Goal: Task Accomplishment & Management: Manage account settings

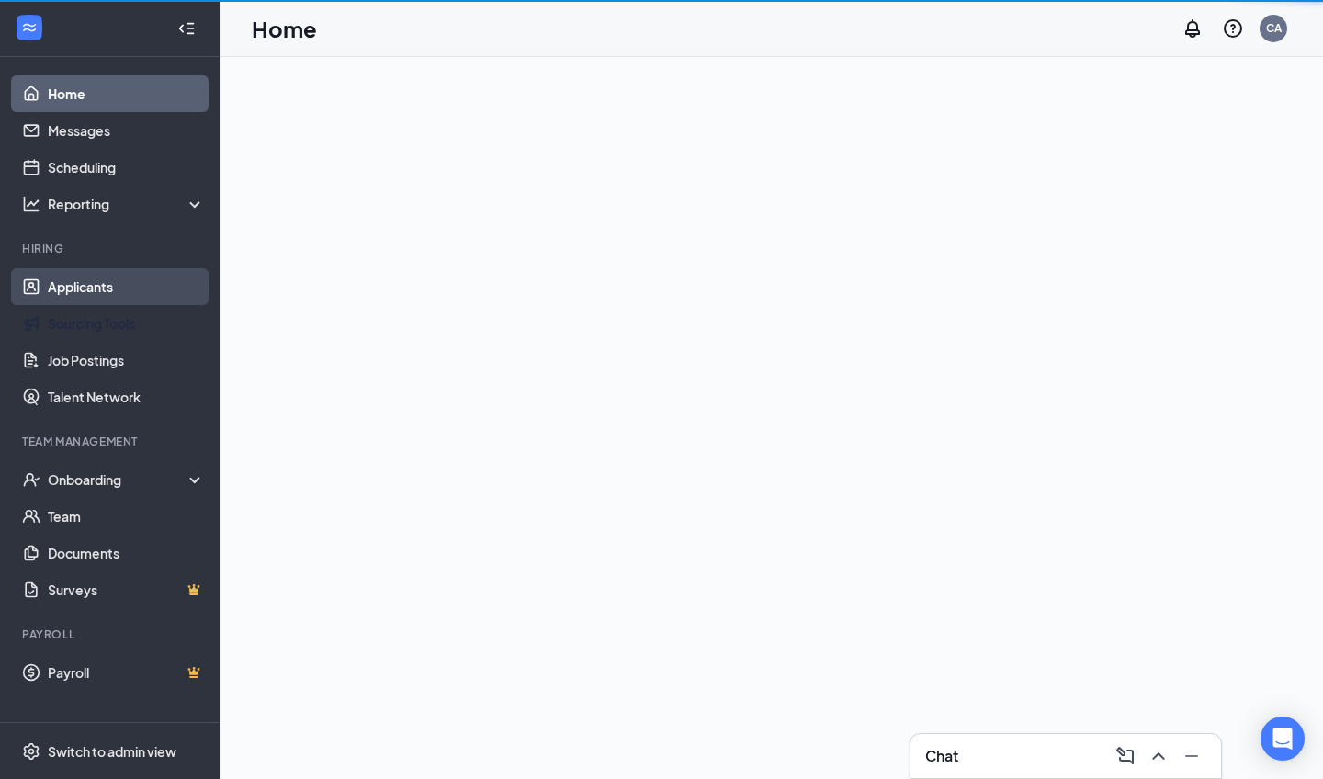
click at [83, 304] on link "Applicants" at bounding box center [126, 286] width 157 height 37
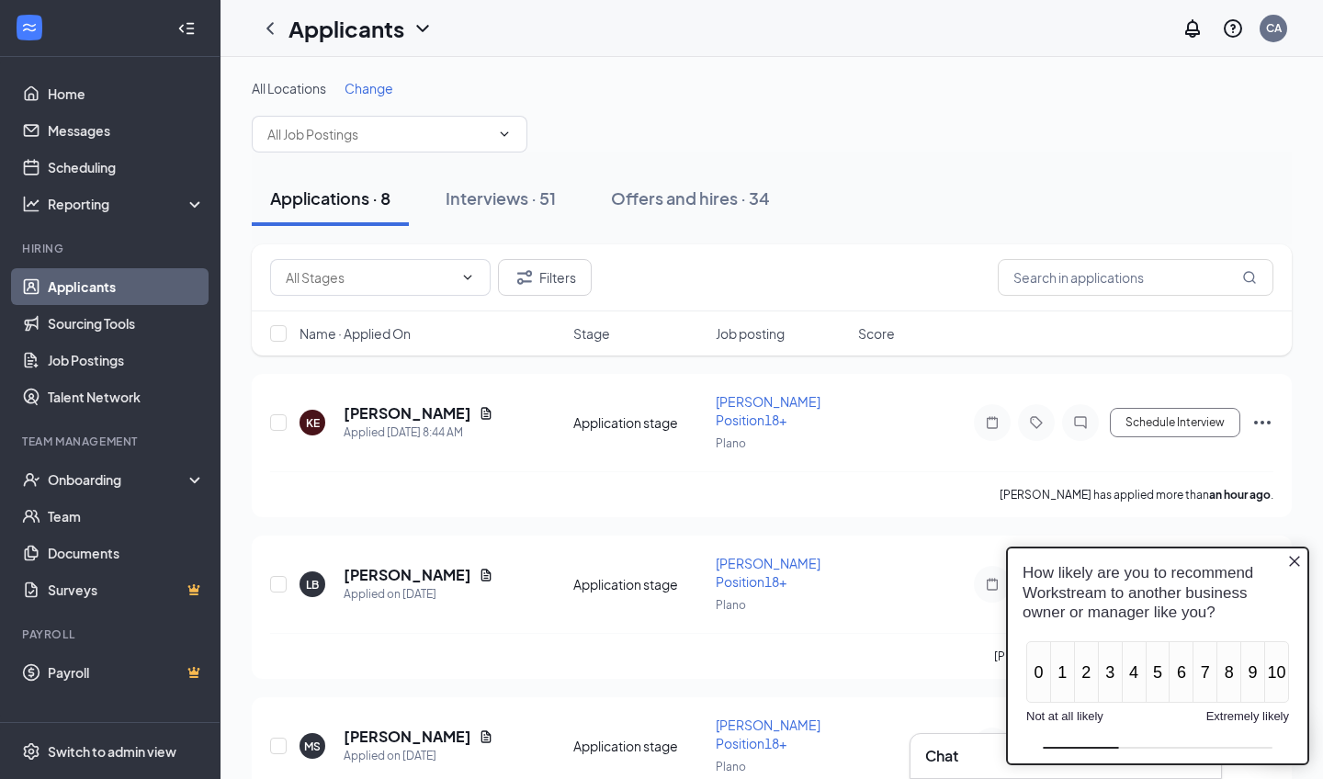
click at [1304, 560] on div "How likely are you to recommend Workstream to another business owner or manager…" at bounding box center [1158, 592] width 300 height 88
click at [1282, 559] on div "How likely are you to recommend Workstream to another business owner or manager…" at bounding box center [1158, 592] width 300 height 88
click at [1291, 561] on icon "Close button" at bounding box center [1294, 561] width 15 height 15
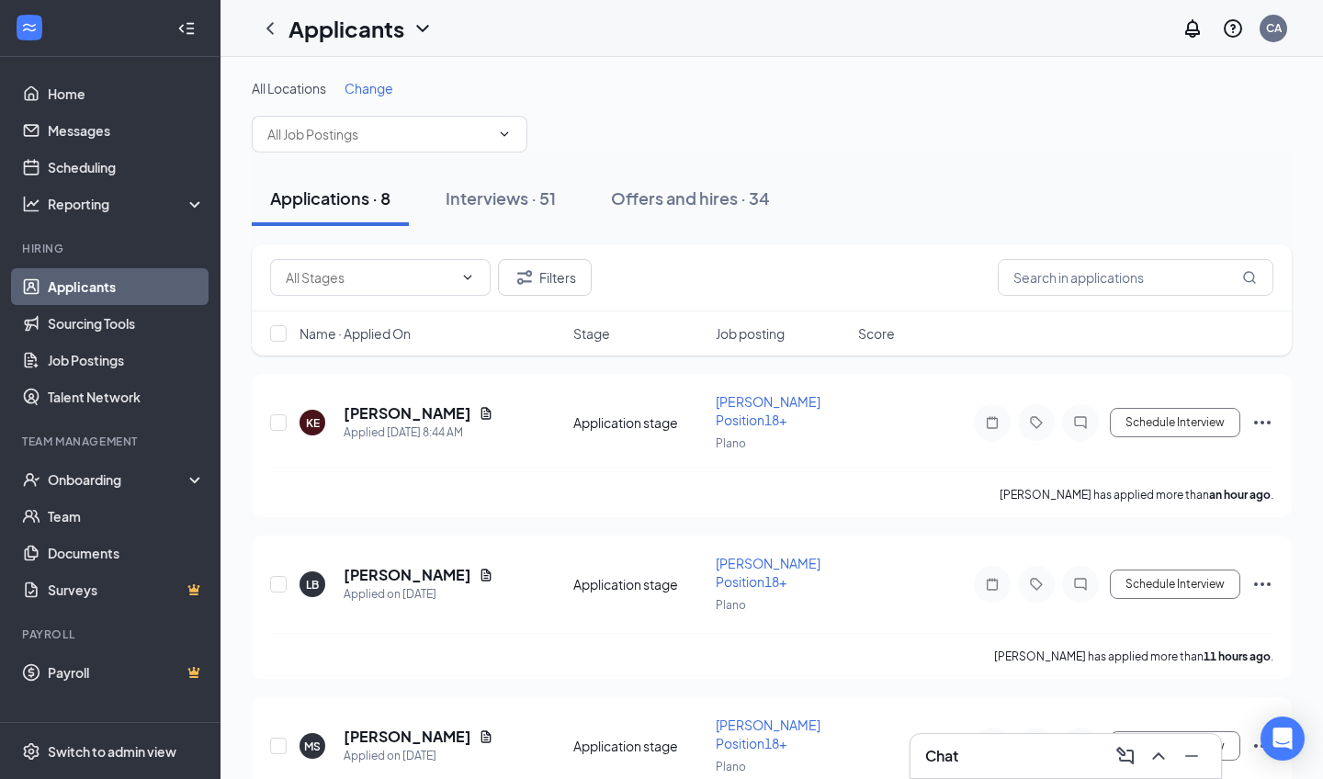
click at [1291, 561] on div "LB [PERSON_NAME] Applied on [DATE] Application stage [PERSON_NAME] Position18+ …" at bounding box center [772, 607] width 1040 height 143
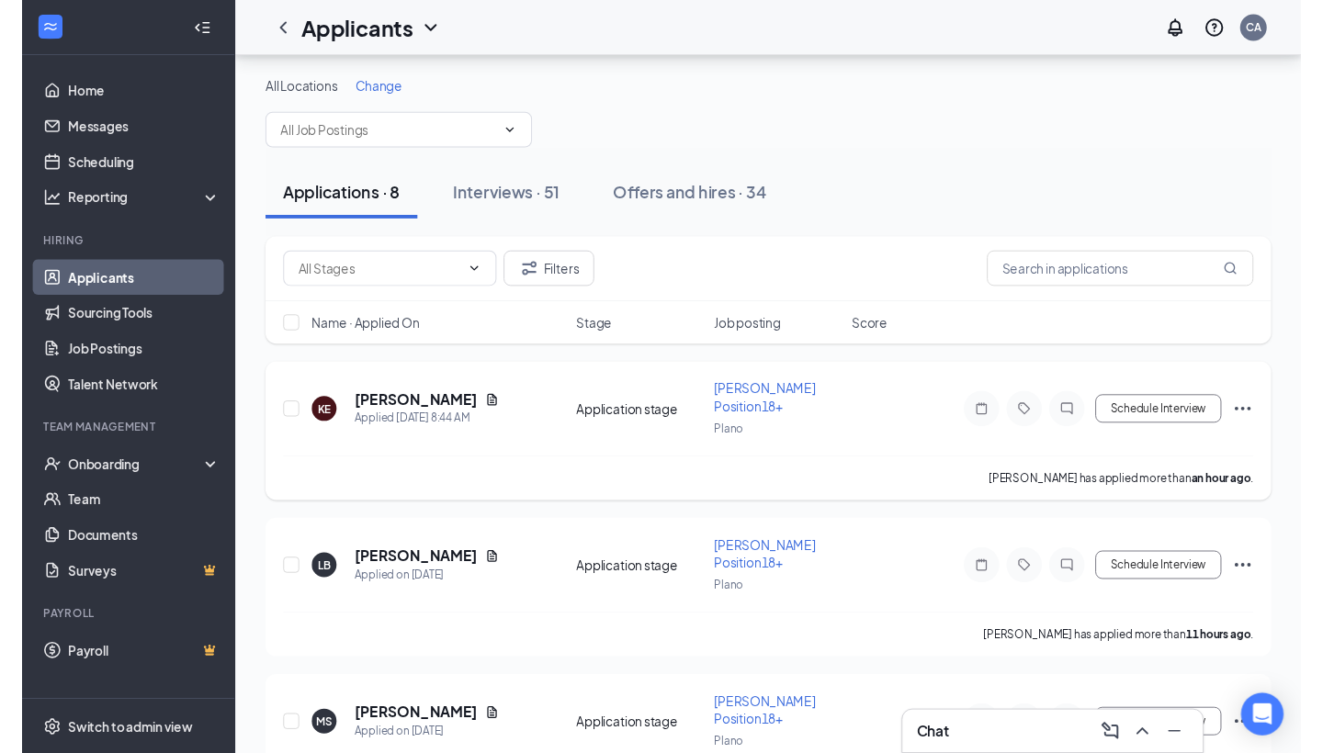
scroll to position [73, 0]
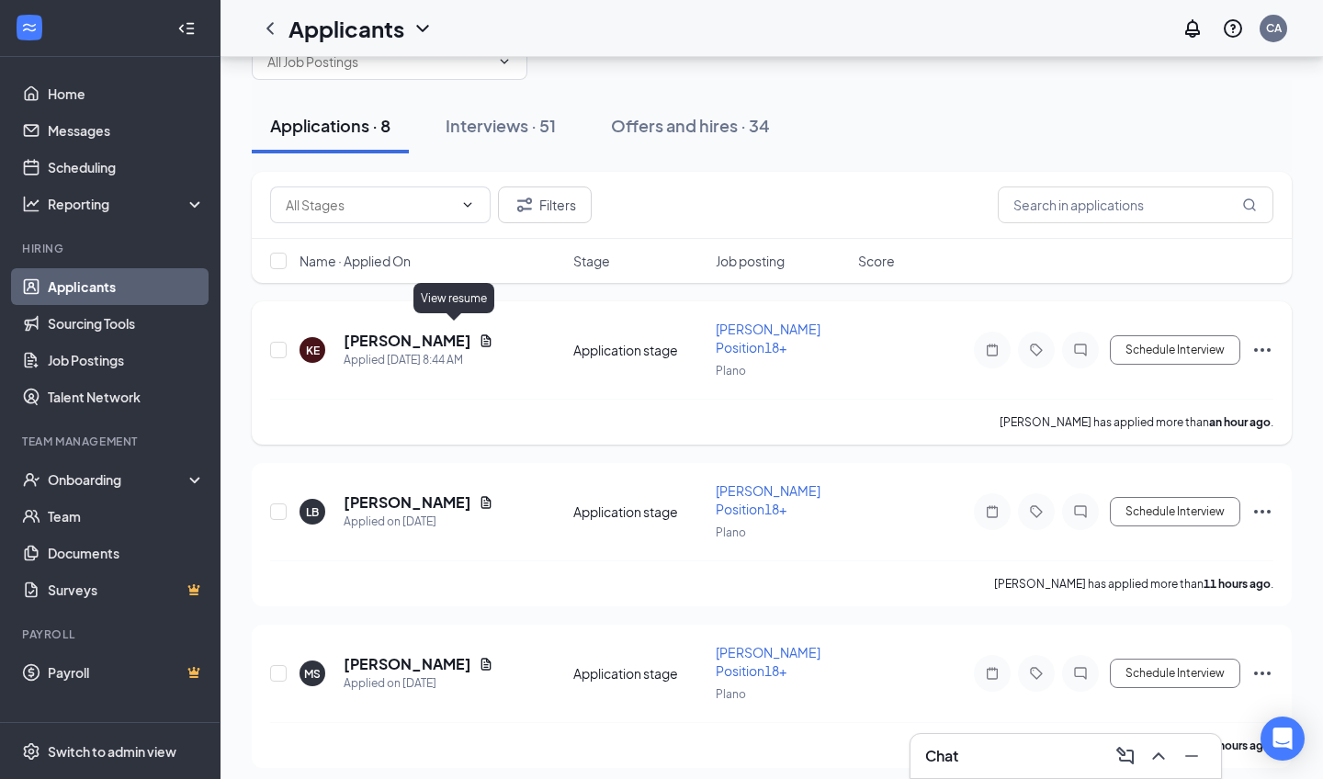
click at [479, 334] on icon "Document" at bounding box center [486, 341] width 15 height 15
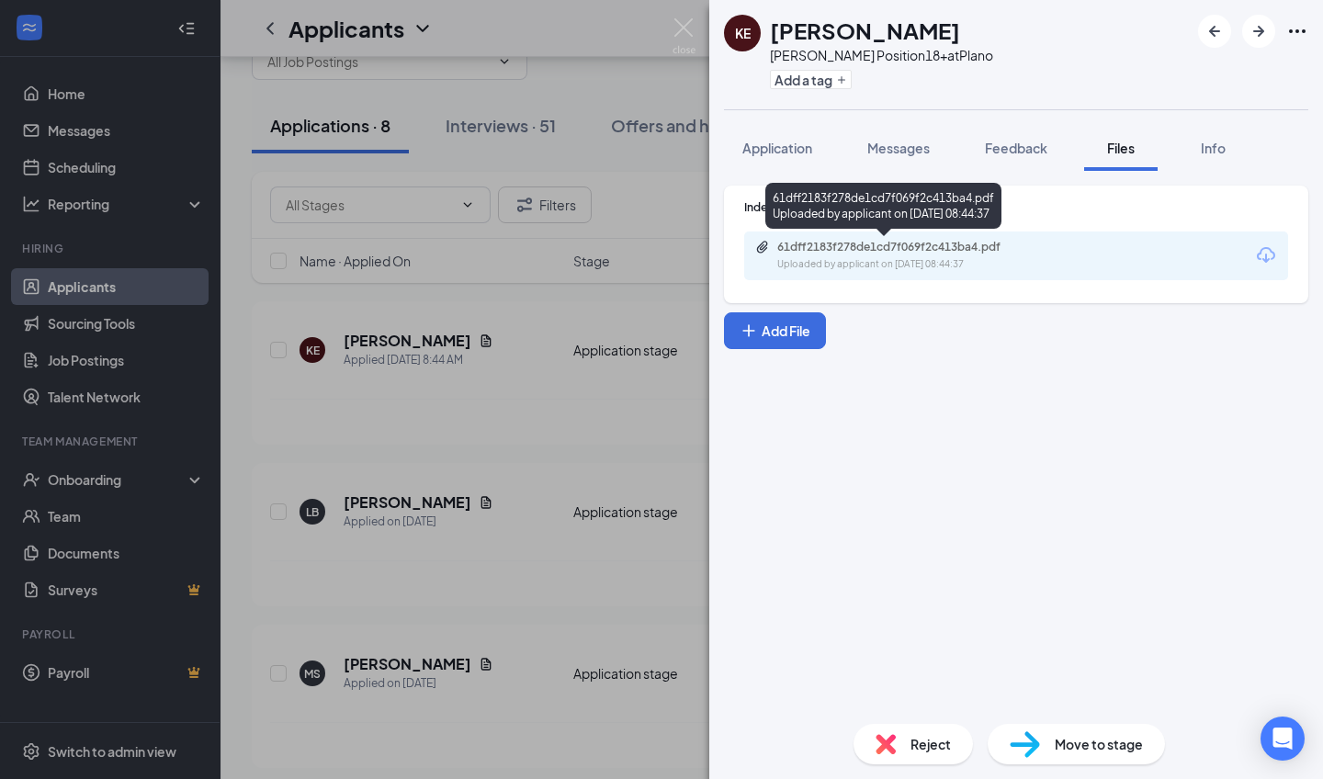
click at [989, 243] on div "61dff2183f278de1cd7f069f2c413ba4.pdf" at bounding box center [905, 247] width 257 height 15
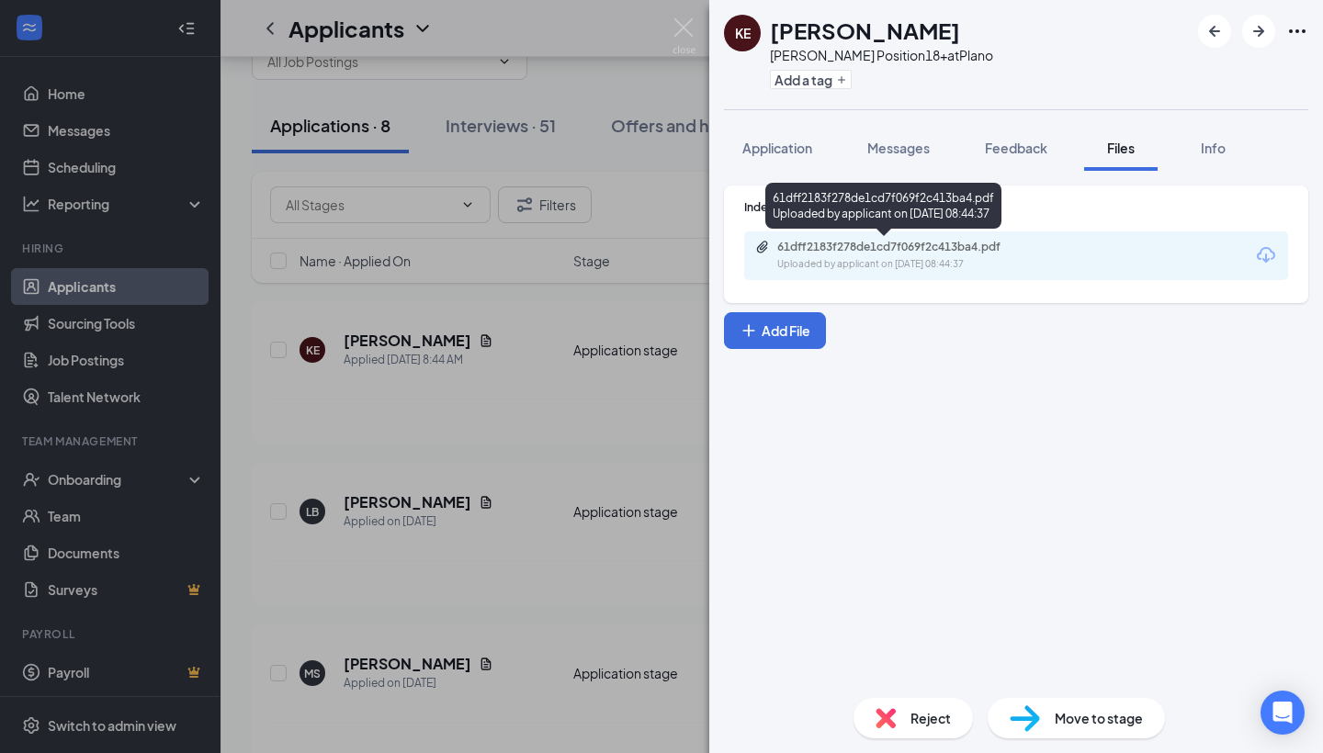
click at [461, 436] on div "KE [PERSON_NAME] Position18+ at Plano Add a tag Application Messages Feedback F…" at bounding box center [661, 376] width 1323 height 753
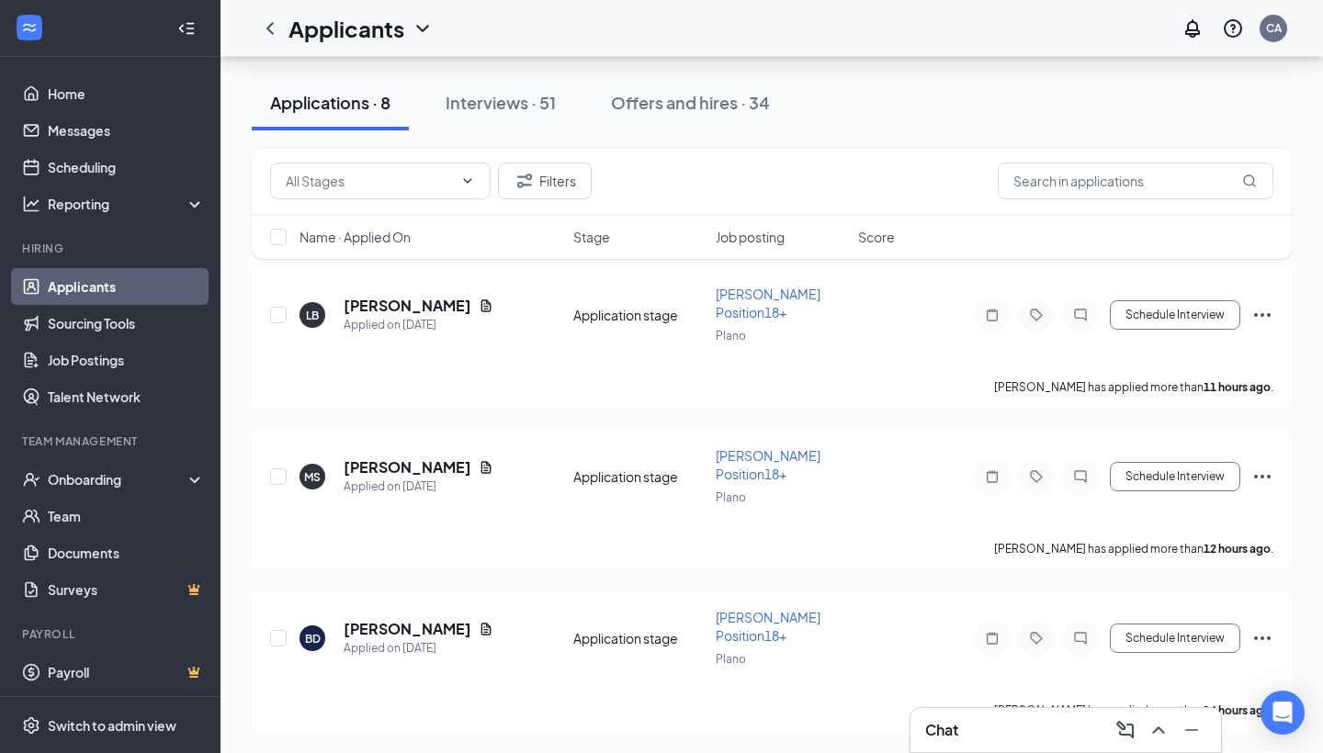
scroll to position [271, 0]
click at [1046, 194] on input "text" at bounding box center [1136, 181] width 276 height 37
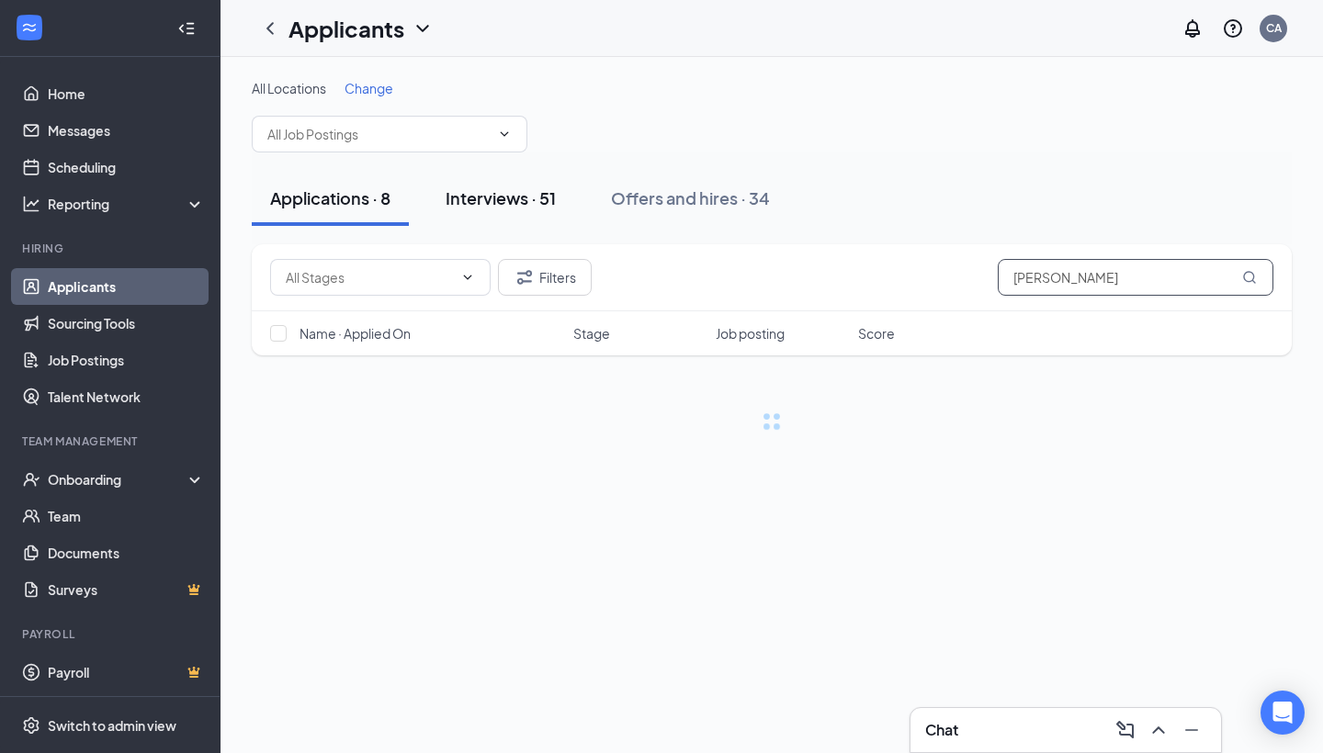
type input "[PERSON_NAME]"
click at [508, 194] on div "Interviews · 51" at bounding box center [501, 198] width 110 height 23
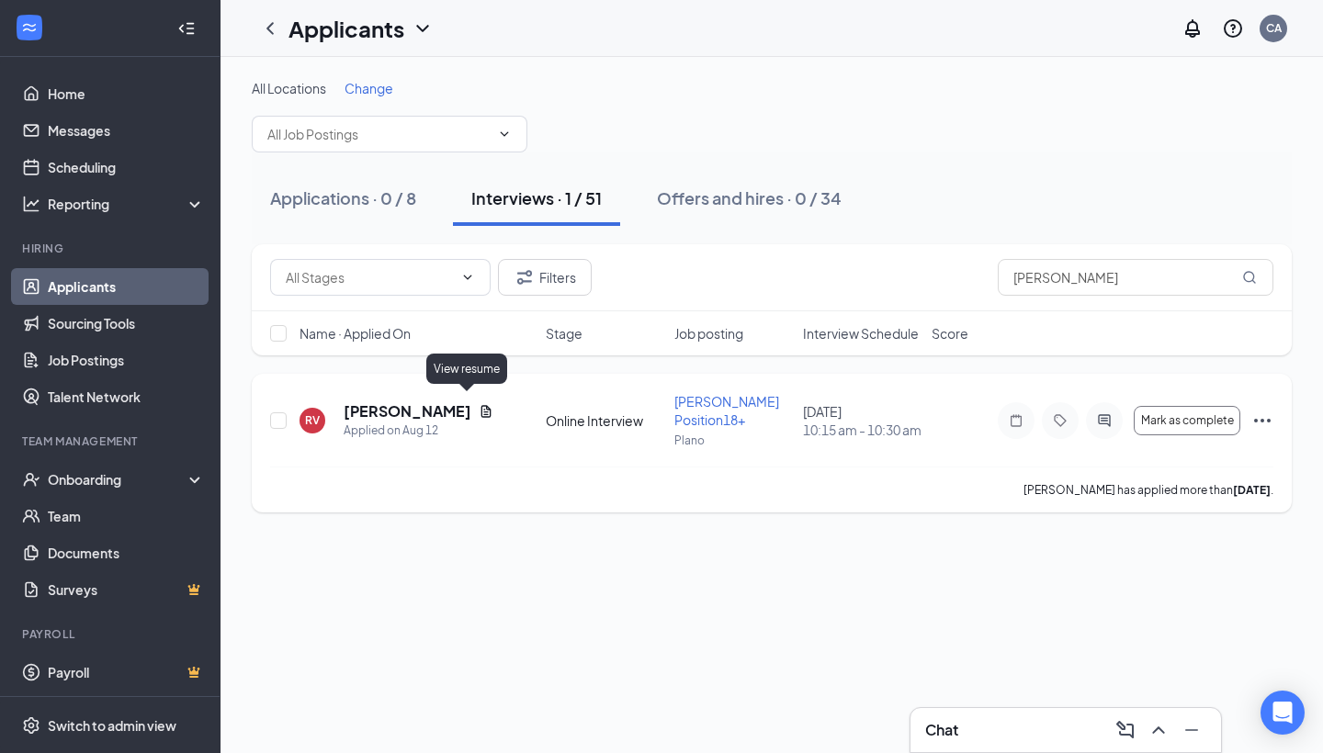
click at [479, 404] on icon "Document" at bounding box center [486, 411] width 15 height 15
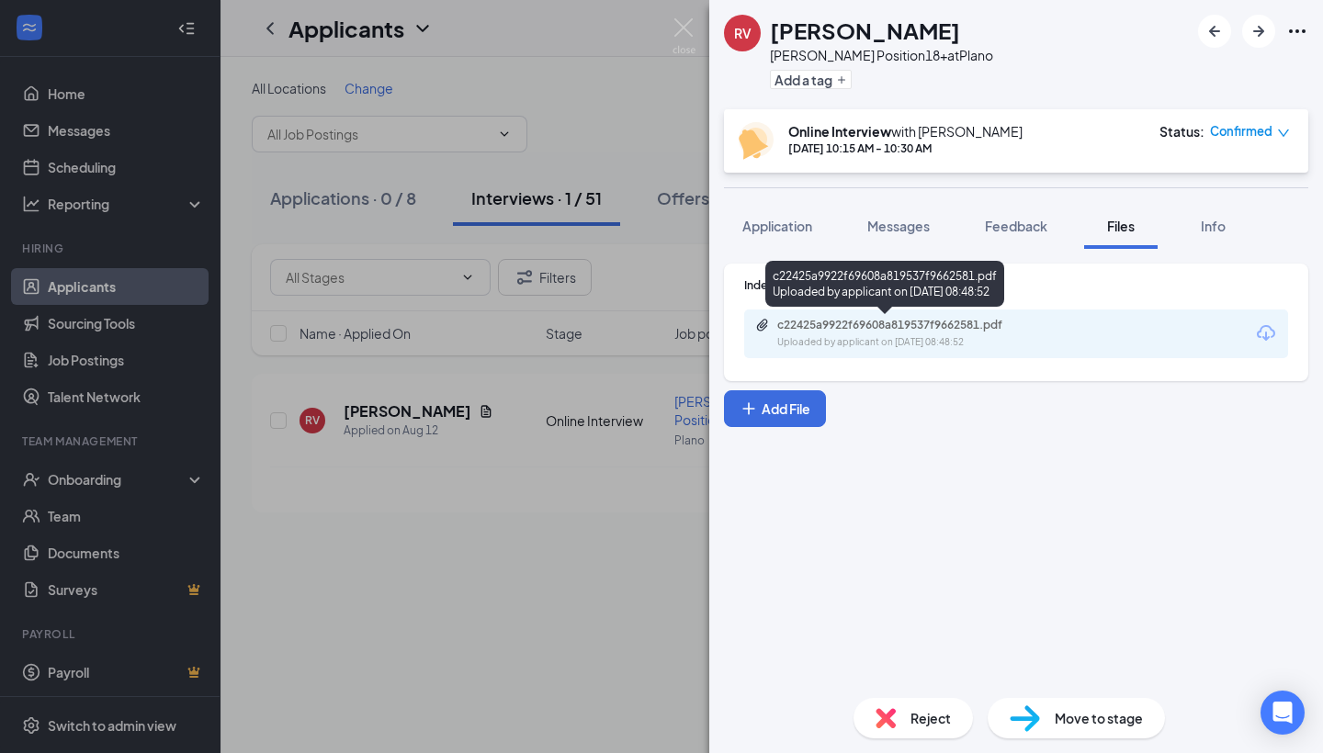
click at [913, 322] on div "c22425a9922f69608a819537f9662581.pdf" at bounding box center [905, 325] width 257 height 15
